Goal: Information Seeking & Learning: Learn about a topic

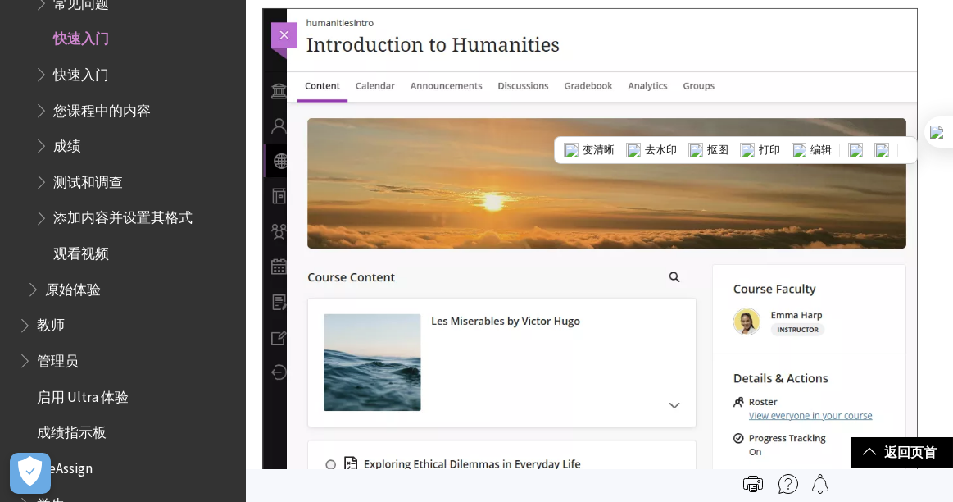
scroll to position [2049, 0]
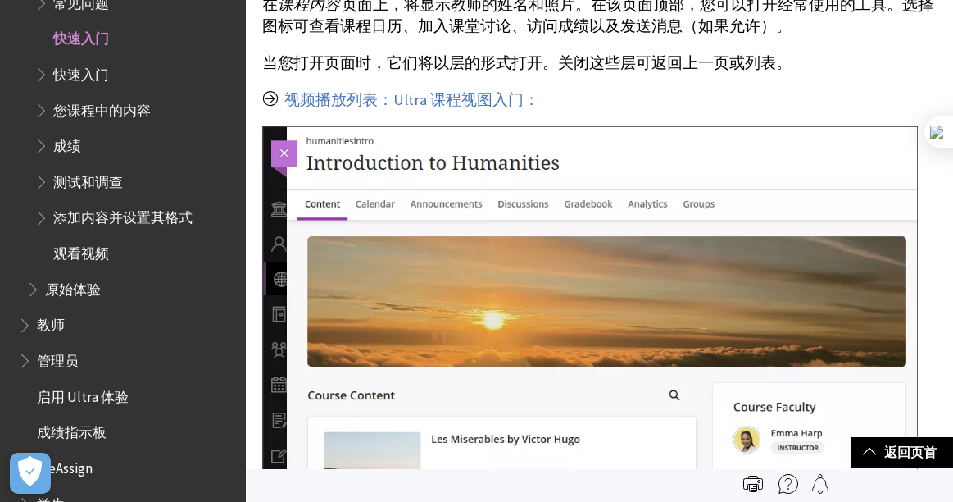
click at [95, 112] on span "您课程中的内容" at bounding box center [102, 108] width 98 height 22
click at [88, 77] on span "快速入门" at bounding box center [81, 72] width 56 height 22
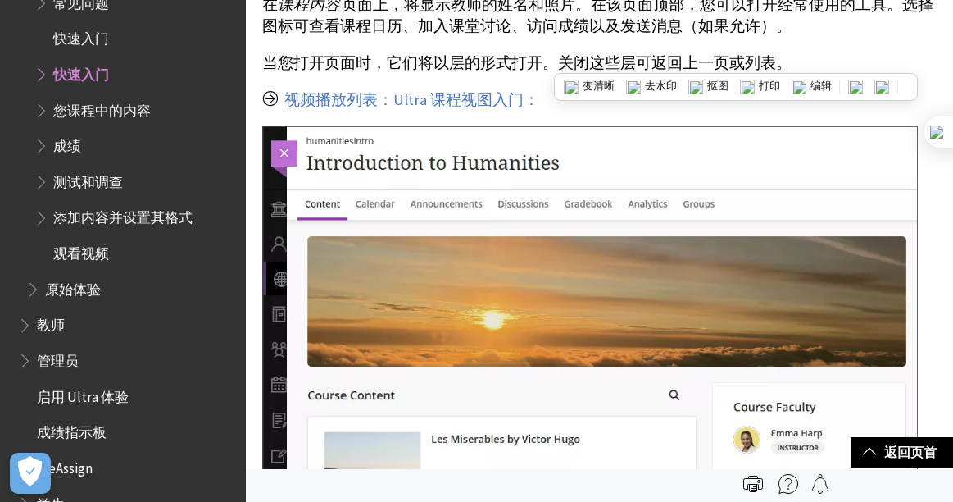
scroll to position [1886, 0]
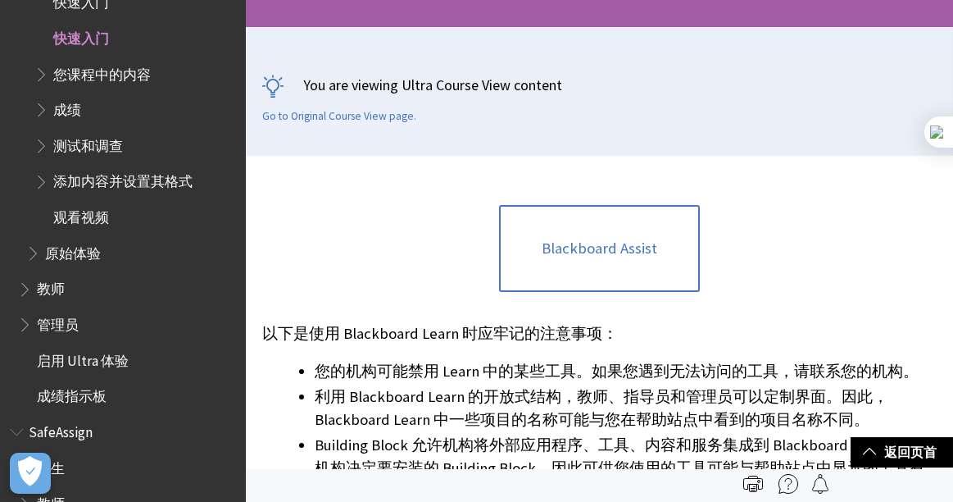
scroll to position [163, 0]
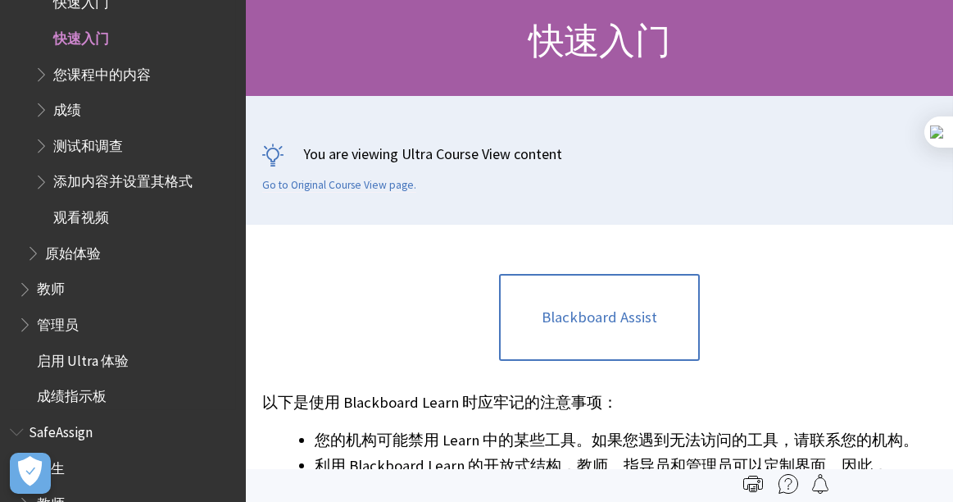
click at [96, 145] on span "测试和调查" at bounding box center [88, 143] width 70 height 22
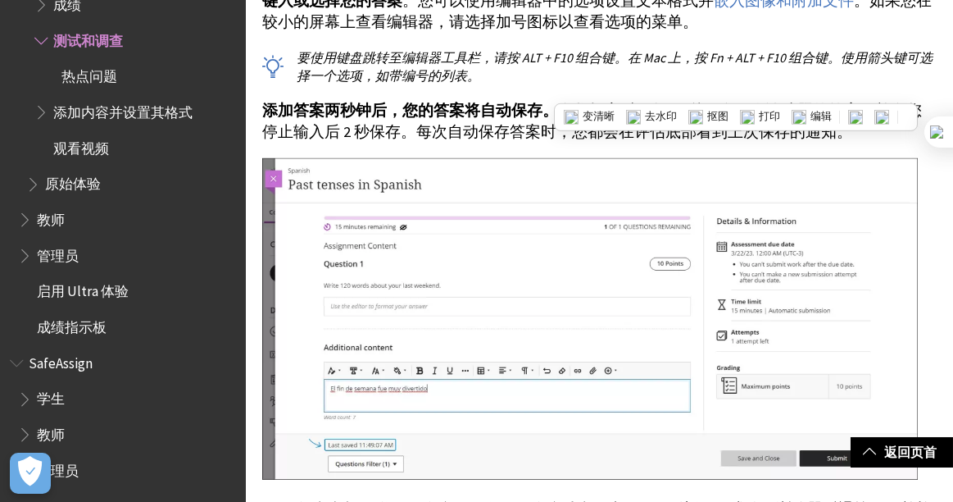
scroll to position [6886, 0]
